Goal: Navigation & Orientation: Find specific page/section

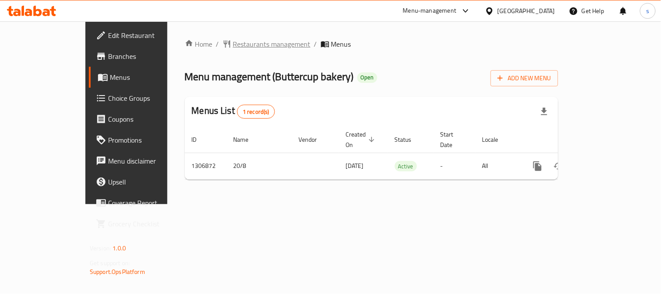
click at [233, 47] on span "Restaurants management" at bounding box center [272, 44] width 78 height 10
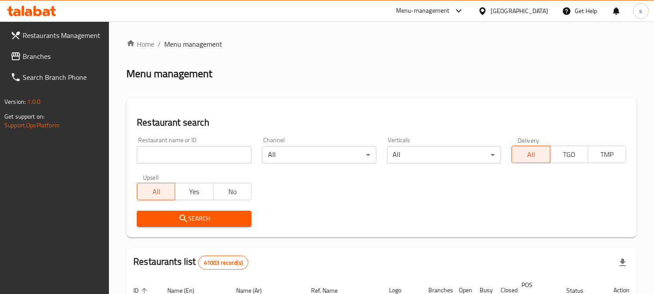
click at [51, 47] on link "Branches" at bounding box center [56, 56] width 106 height 21
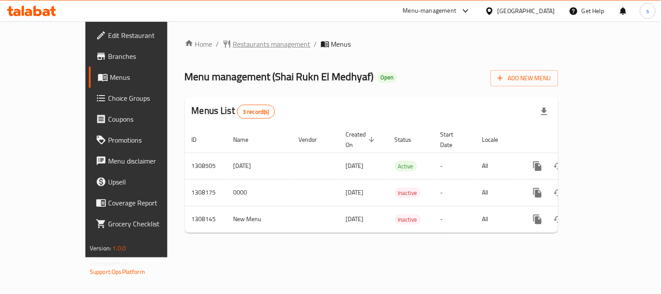
click at [233, 47] on span "Restaurants management" at bounding box center [272, 44] width 78 height 10
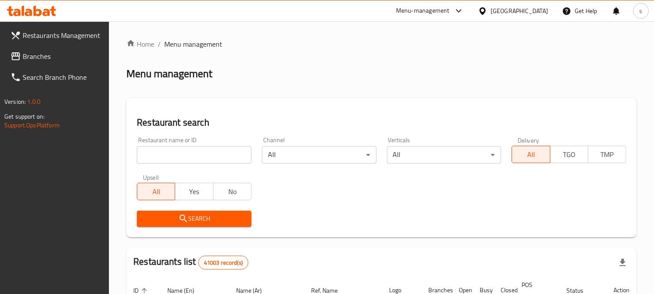
click at [40, 61] on span "Branches" at bounding box center [63, 56] width 80 height 10
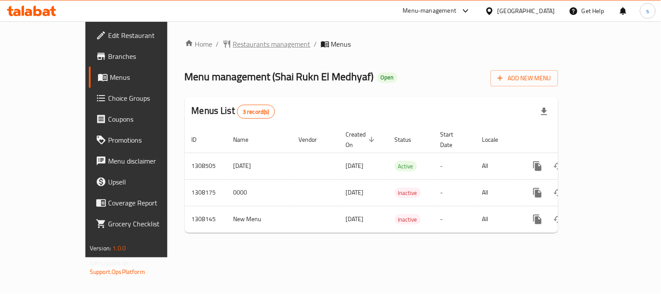
click at [236, 47] on span "Restaurants management" at bounding box center [272, 44] width 78 height 10
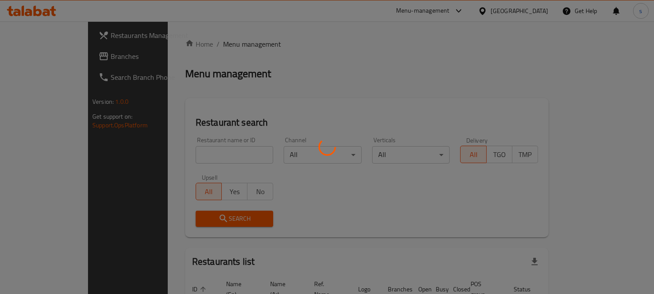
click at [35, 57] on div at bounding box center [327, 147] width 654 height 294
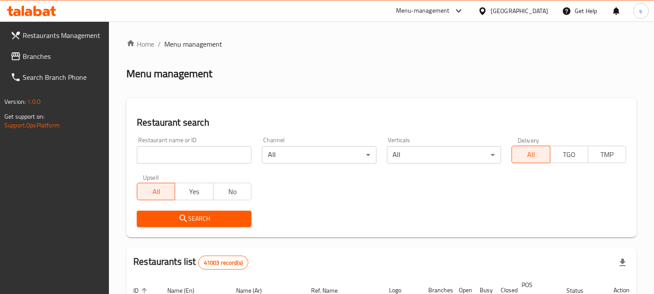
drag, startPoint x: 49, startPoint y: 58, endPoint x: 2, endPoint y: 52, distance: 47.4
click at [49, 58] on span "Branches" at bounding box center [63, 56] width 80 height 10
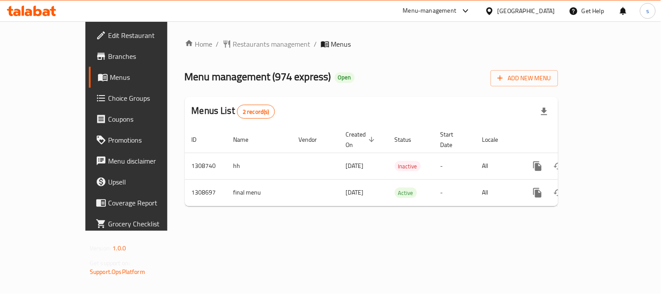
click at [223, 36] on div "Home / Restaurants management / Menus Menu management ( 974 express ) Open Add …" at bounding box center [371, 125] width 408 height 209
click at [237, 41] on span "Restaurants management" at bounding box center [272, 44] width 78 height 10
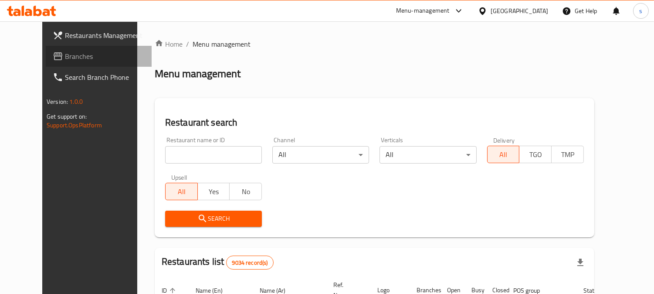
click at [65, 60] on span "Branches" at bounding box center [105, 56] width 80 height 10
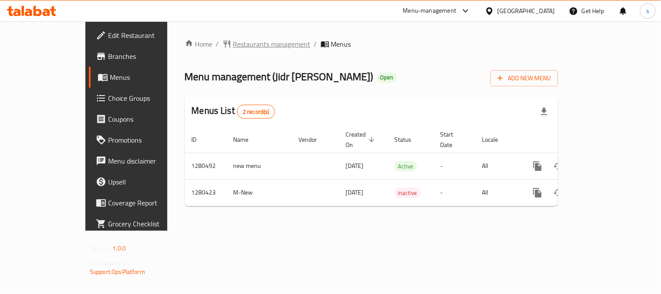
click at [233, 39] on span "Restaurants management" at bounding box center [272, 44] width 78 height 10
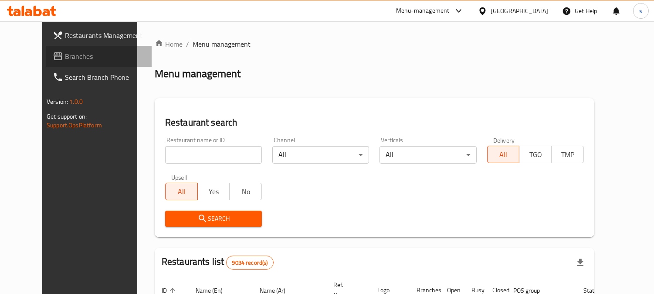
click at [65, 58] on span "Branches" at bounding box center [105, 56] width 80 height 10
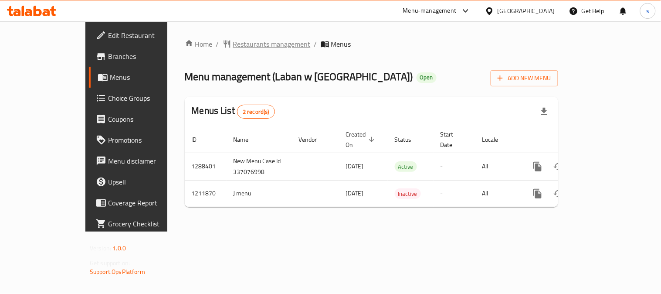
click at [233, 42] on span "Restaurants management" at bounding box center [272, 44] width 78 height 10
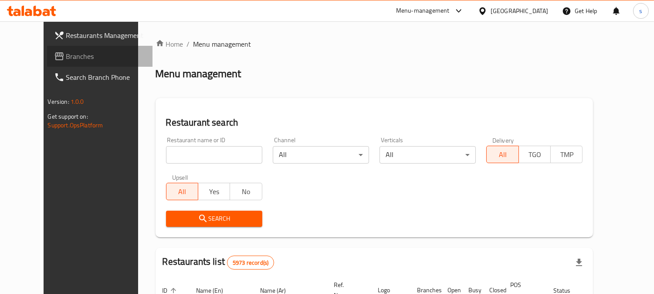
click at [66, 53] on span "Branches" at bounding box center [106, 56] width 80 height 10
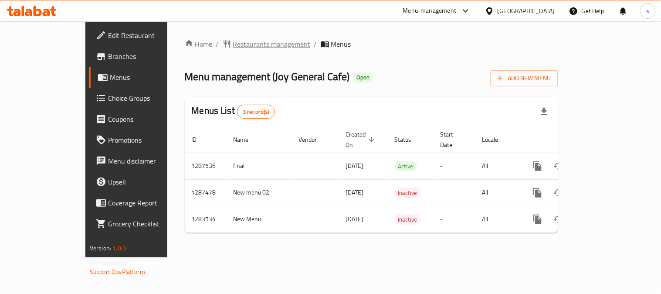
click at [233, 44] on span "Restaurants management" at bounding box center [272, 44] width 78 height 10
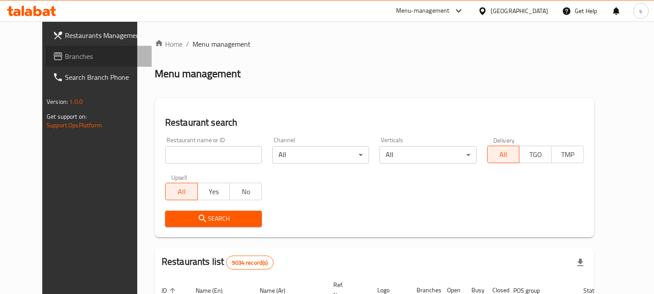
click at [65, 54] on span "Branches" at bounding box center [105, 56] width 80 height 10
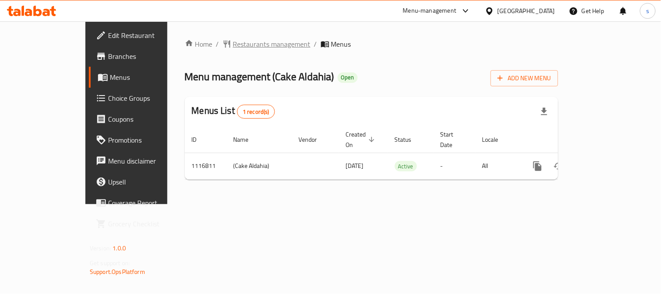
click at [233, 49] on span "Restaurants management" at bounding box center [272, 44] width 78 height 10
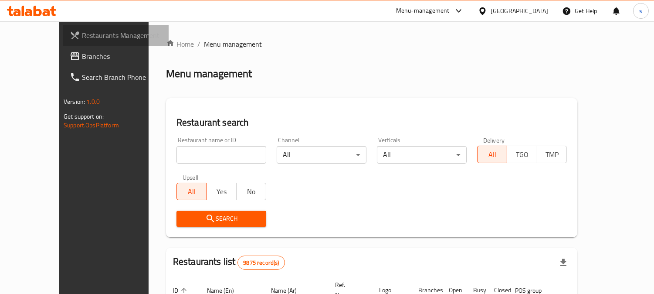
click at [63, 44] on link "Restaurants Management" at bounding box center [116, 35] width 106 height 21
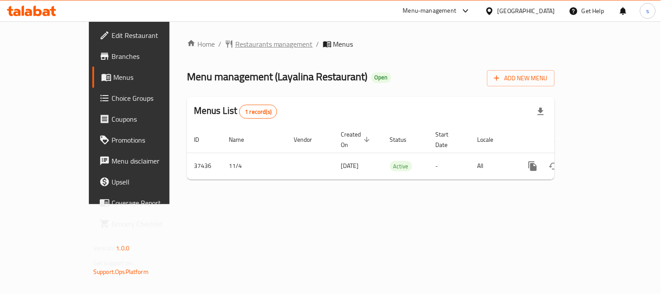
click at [235, 46] on span "Restaurants management" at bounding box center [274, 44] width 78 height 10
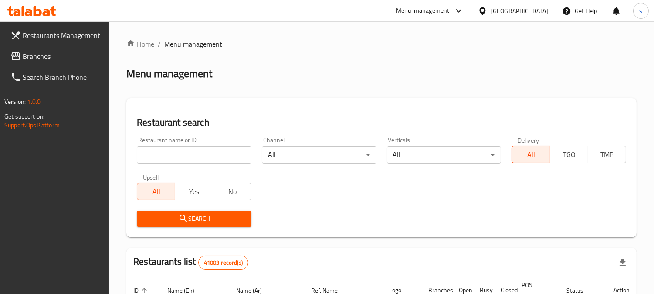
click at [44, 57] on span "Branches" at bounding box center [63, 56] width 80 height 10
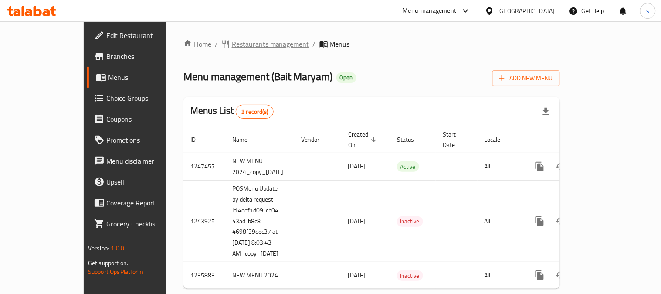
click at [236, 41] on span "Restaurants management" at bounding box center [271, 44] width 78 height 10
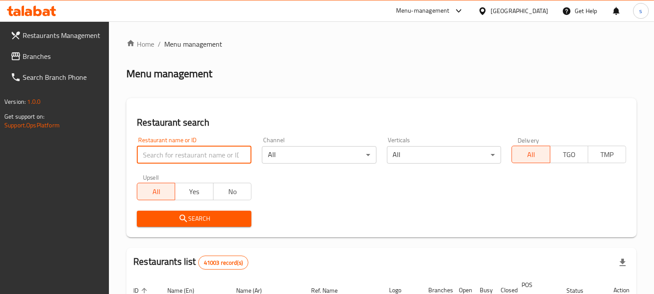
click at [197, 149] on input "search" at bounding box center [194, 154] width 115 height 17
paste input "635269"
type input "635269"
click button "Search" at bounding box center [194, 218] width 115 height 16
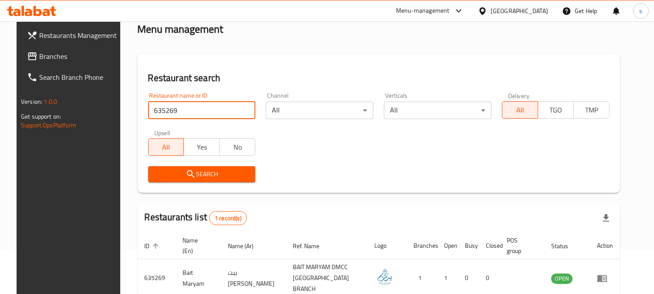
scroll to position [88, 0]
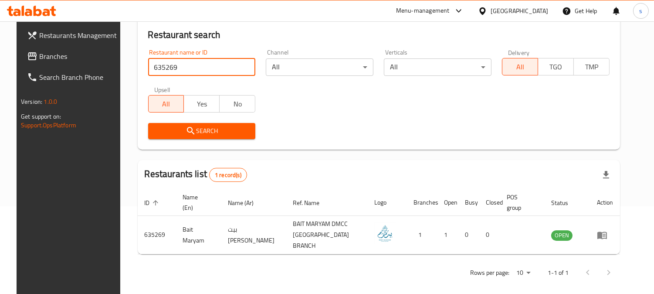
click at [44, 54] on span "Branches" at bounding box center [79, 56] width 80 height 10
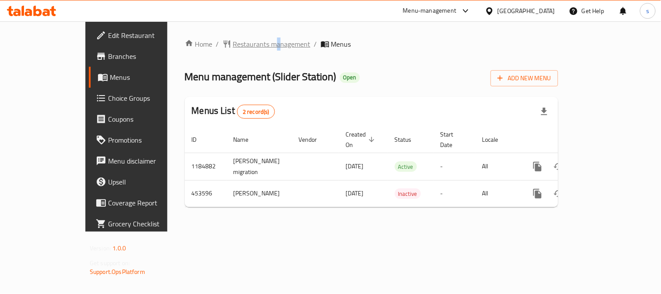
drag, startPoint x: 221, startPoint y: 33, endPoint x: 220, endPoint y: 42, distance: 9.2
click at [220, 41] on div "Home / Restaurants management / Menus Menu management ( Slider Station ) Open A…" at bounding box center [371, 126] width 408 height 210
click at [233, 44] on span "Restaurants management" at bounding box center [272, 44] width 78 height 10
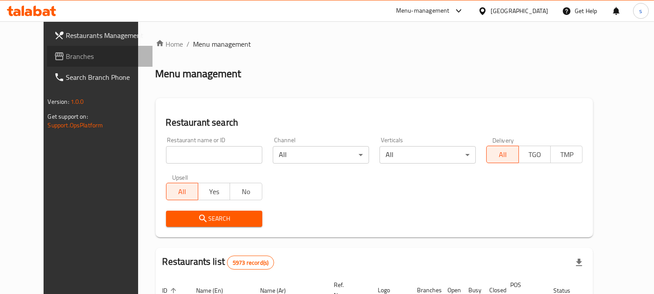
drag, startPoint x: 53, startPoint y: 59, endPoint x: 44, endPoint y: 73, distance: 16.9
click at [66, 59] on span "Branches" at bounding box center [106, 56] width 80 height 10
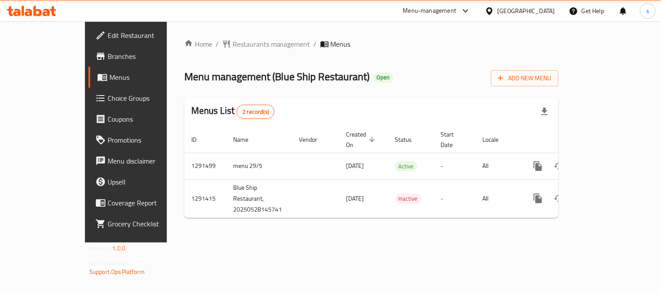
click at [219, 51] on div "Home / Restaurants management / Menus Menu management ( Blue Ship Restaurant ) …" at bounding box center [371, 132] width 374 height 186
click at [233, 48] on span "Restaurants management" at bounding box center [272, 44] width 78 height 10
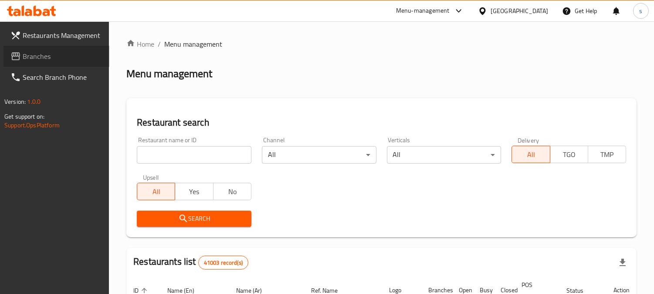
click at [24, 58] on span "Branches" at bounding box center [63, 56] width 80 height 10
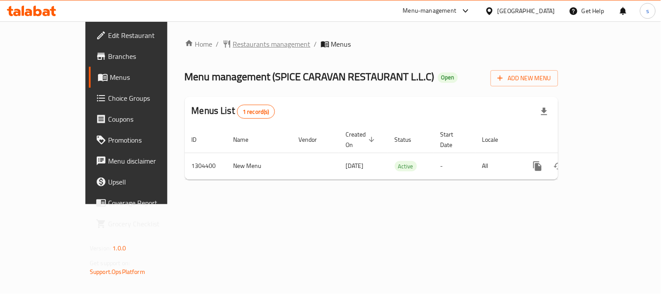
click at [240, 46] on span "Restaurants management" at bounding box center [272, 44] width 78 height 10
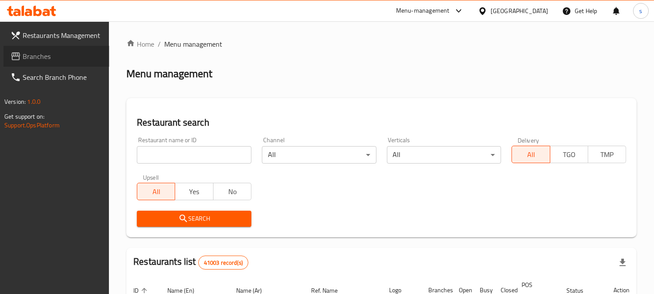
click at [28, 54] on span "Branches" at bounding box center [63, 56] width 80 height 10
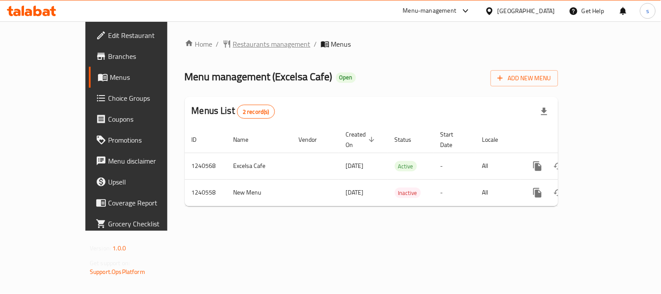
click at [234, 44] on span "Restaurants management" at bounding box center [272, 44] width 78 height 10
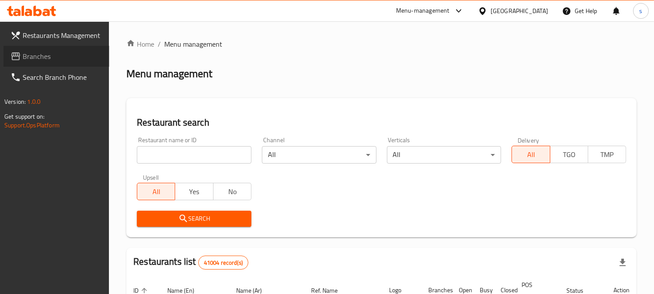
click at [50, 55] on span "Branches" at bounding box center [63, 56] width 80 height 10
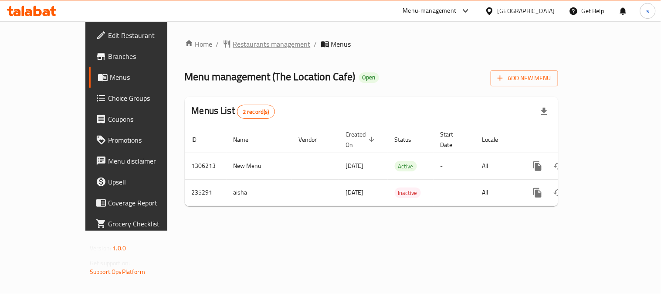
click at [233, 41] on span "Restaurants management" at bounding box center [272, 44] width 78 height 10
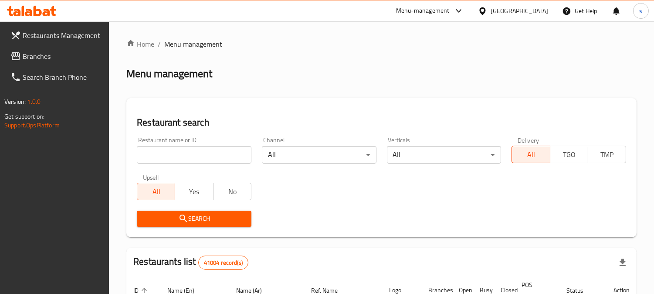
click at [32, 56] on span "Branches" at bounding box center [63, 56] width 80 height 10
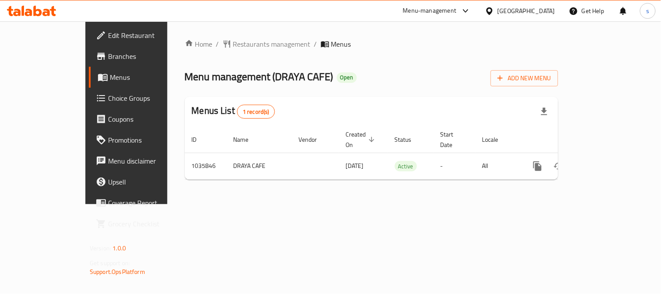
click at [224, 51] on div "Home / Restaurants management / Menus Menu management ( DRAYA CAFE ) Open Add N…" at bounding box center [371, 113] width 373 height 148
click at [233, 45] on span "Restaurants management" at bounding box center [272, 44] width 78 height 10
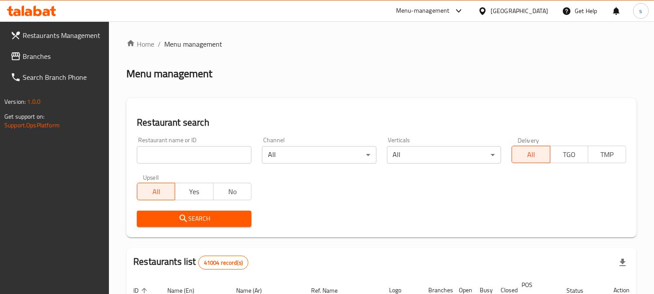
click at [37, 57] on div at bounding box center [327, 147] width 654 height 294
click at [37, 57] on span "Branches" at bounding box center [63, 56] width 80 height 10
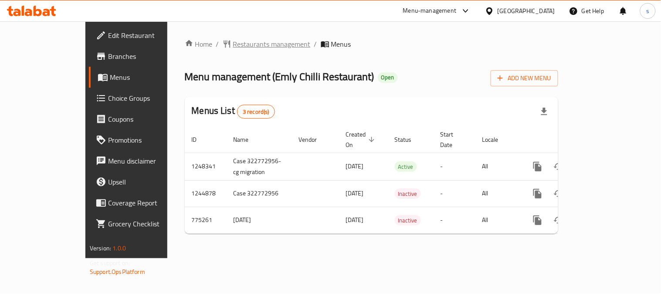
click at [233, 48] on span "Restaurants management" at bounding box center [272, 44] width 78 height 10
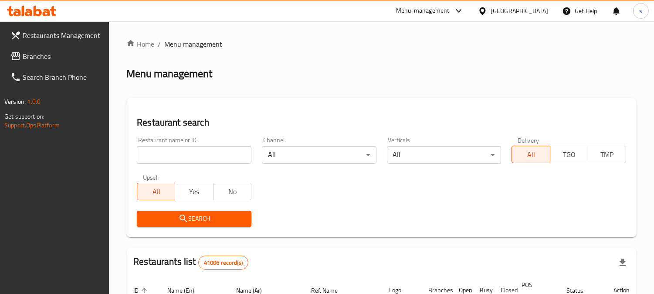
drag, startPoint x: 35, startPoint y: 55, endPoint x: 28, endPoint y: 60, distance: 8.4
click at [35, 55] on span "Branches" at bounding box center [63, 56] width 80 height 10
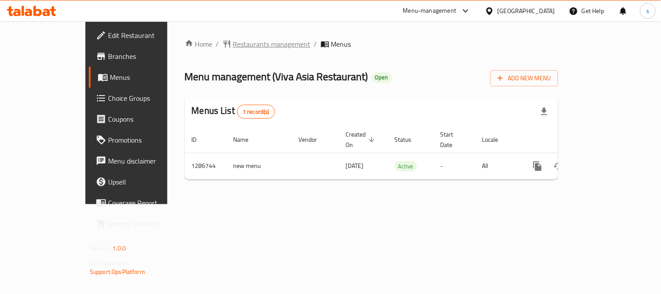
click at [233, 42] on span "Restaurants management" at bounding box center [272, 44] width 78 height 10
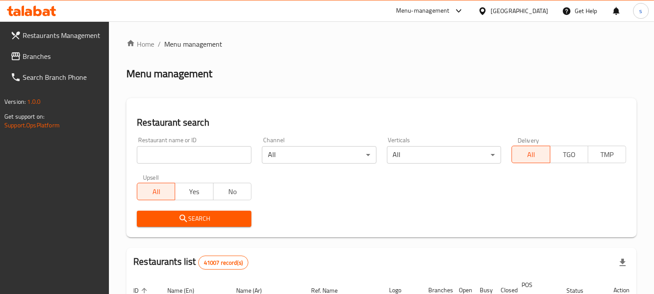
click at [35, 61] on span "Branches" at bounding box center [63, 56] width 80 height 10
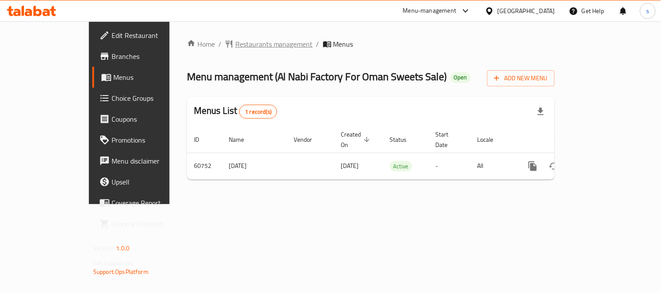
click at [235, 45] on span "Restaurants management" at bounding box center [274, 44] width 78 height 10
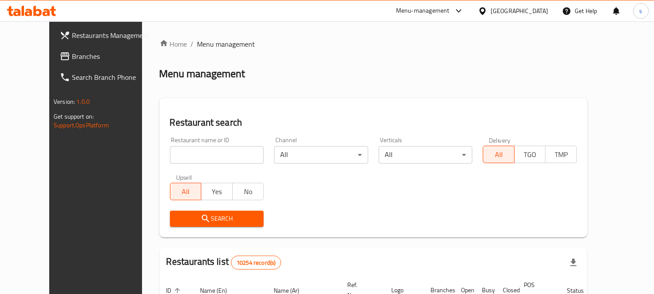
click at [61, 52] on icon at bounding box center [65, 56] width 9 height 8
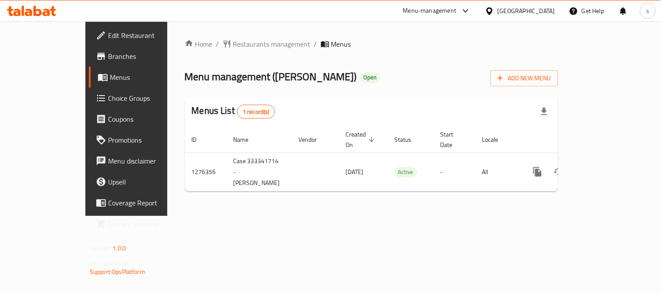
click at [216, 51] on div "Home / Restaurants management / Menus Menu management ( Bella Vita ) Open Add N…" at bounding box center [371, 119] width 373 height 160
click at [233, 49] on span "Restaurants management" at bounding box center [272, 44] width 78 height 10
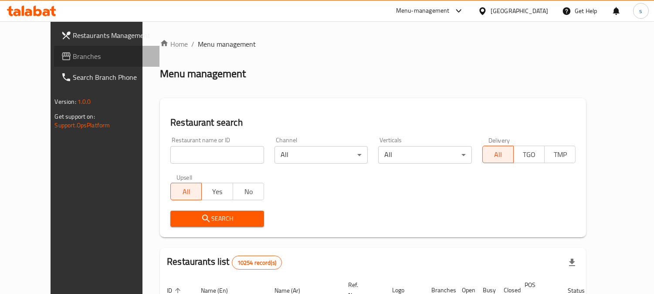
click at [73, 55] on span "Branches" at bounding box center [113, 56] width 80 height 10
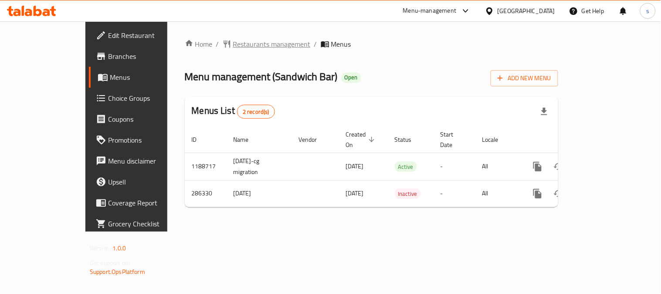
click at [237, 46] on span "Restaurants management" at bounding box center [272, 44] width 78 height 10
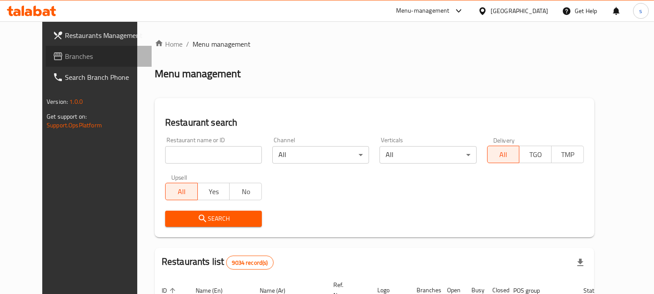
click at [65, 56] on span "Branches" at bounding box center [105, 56] width 80 height 10
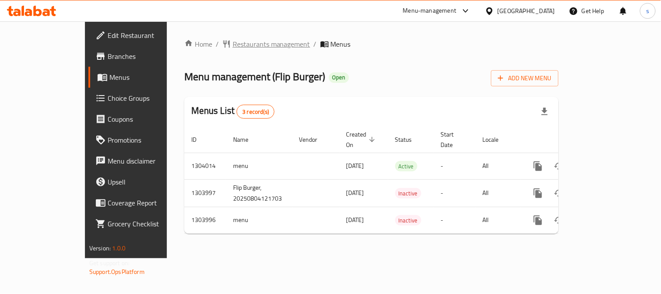
click at [233, 45] on span "Restaurants management" at bounding box center [272, 44] width 78 height 10
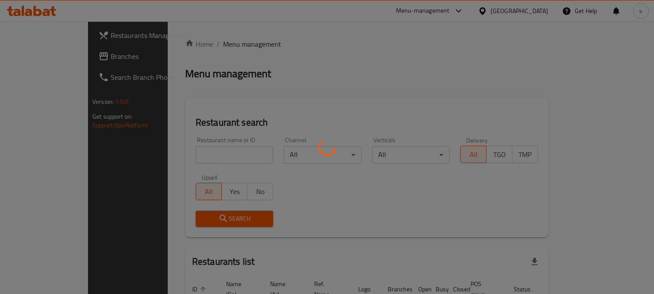
click at [41, 58] on div at bounding box center [327, 147] width 654 height 294
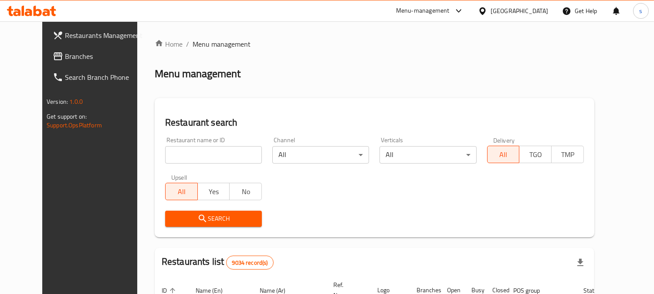
click at [54, 53] on icon at bounding box center [58, 56] width 9 height 8
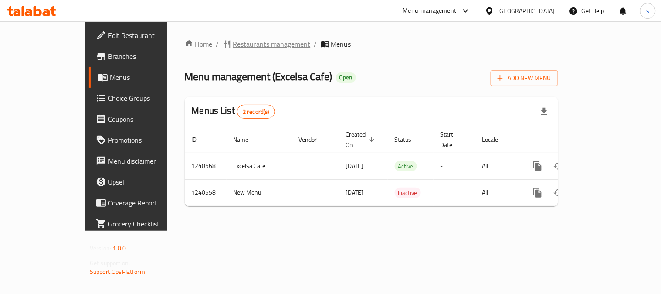
click at [233, 45] on span "Restaurants management" at bounding box center [272, 44] width 78 height 10
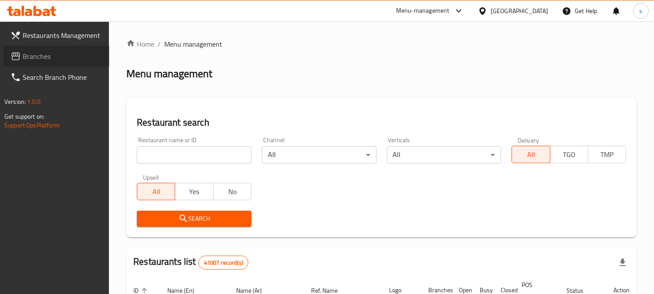
click at [34, 59] on span "Branches" at bounding box center [63, 56] width 80 height 10
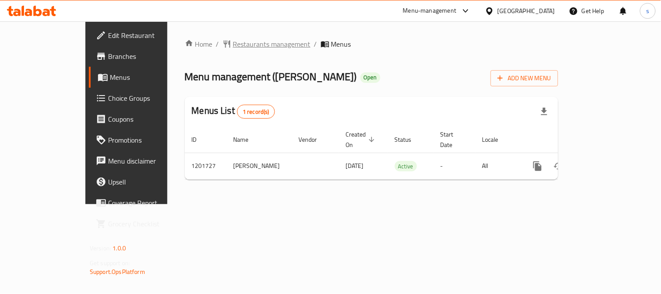
click at [233, 40] on span "Restaurants management" at bounding box center [272, 44] width 78 height 10
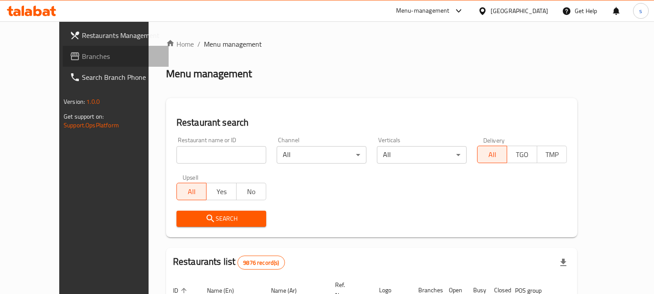
click at [82, 58] on span "Branches" at bounding box center [122, 56] width 80 height 10
